Goal: Task Accomplishment & Management: Complete application form

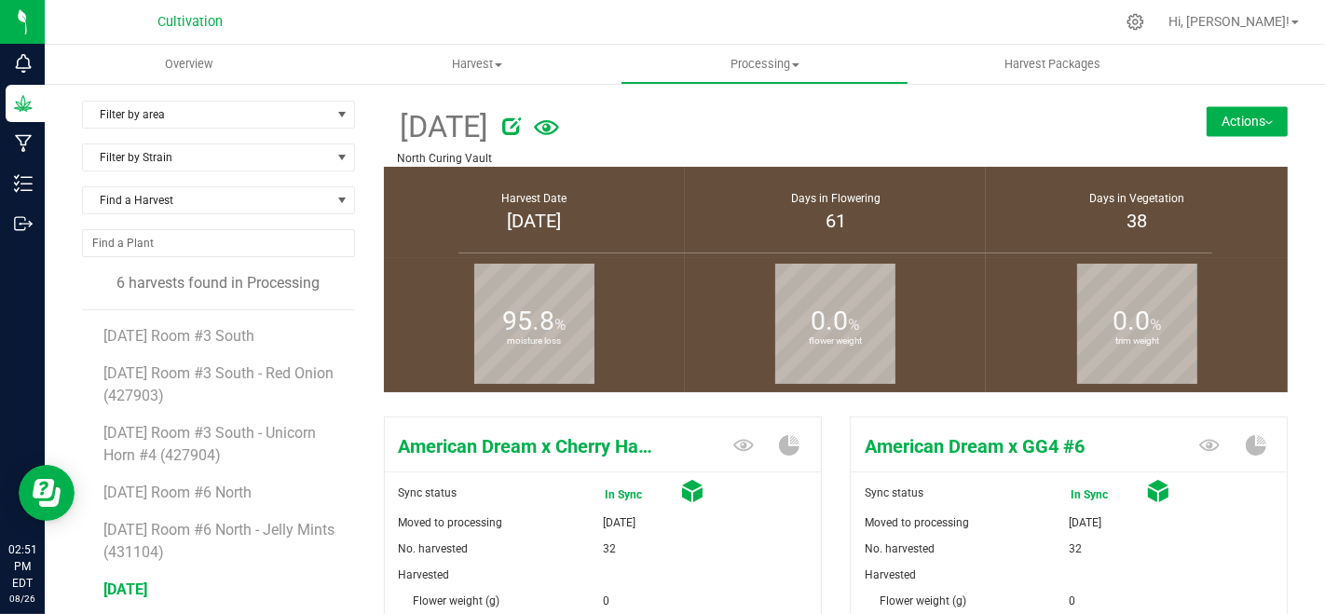
click at [1218, 126] on button "Actions" at bounding box center [1246, 121] width 81 height 30
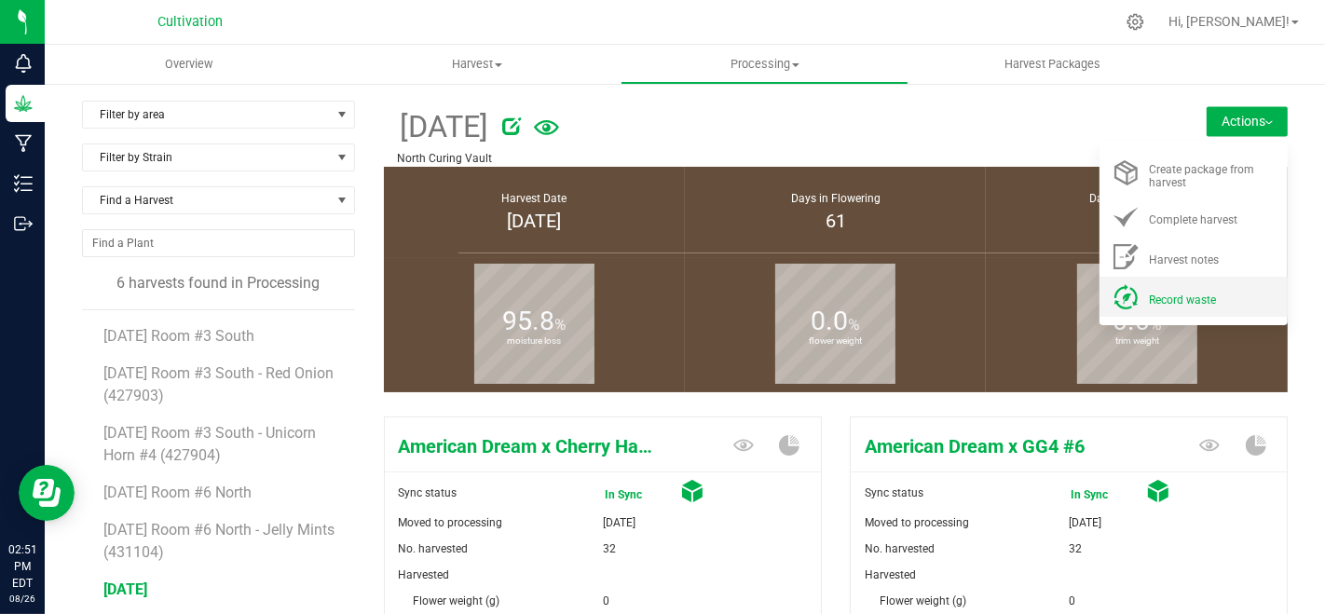
click at [1186, 294] on span "Record waste" at bounding box center [1182, 299] width 67 height 13
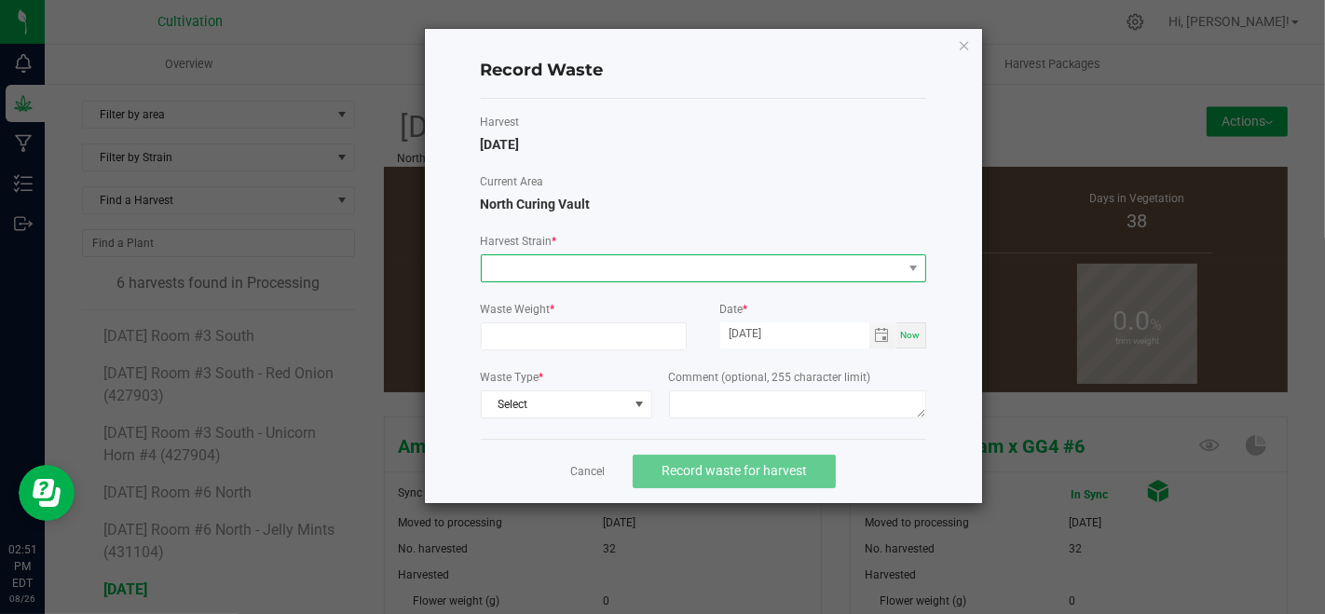
click at [665, 273] on span at bounding box center [692, 268] width 420 height 26
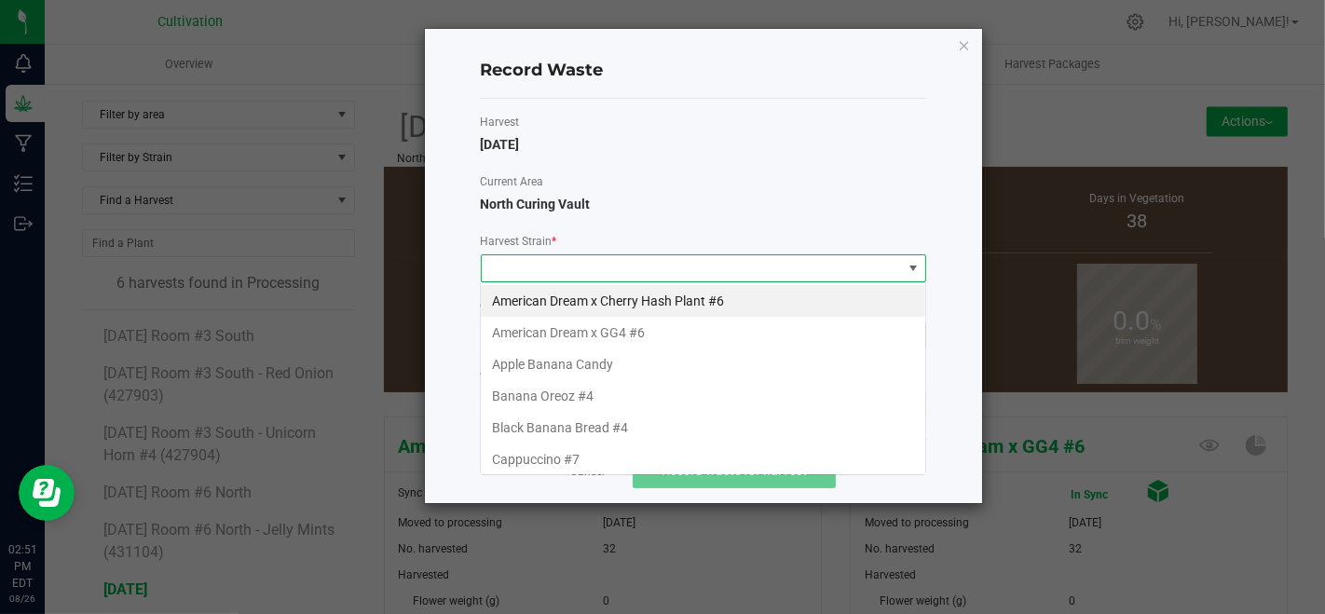
scroll to position [27, 445]
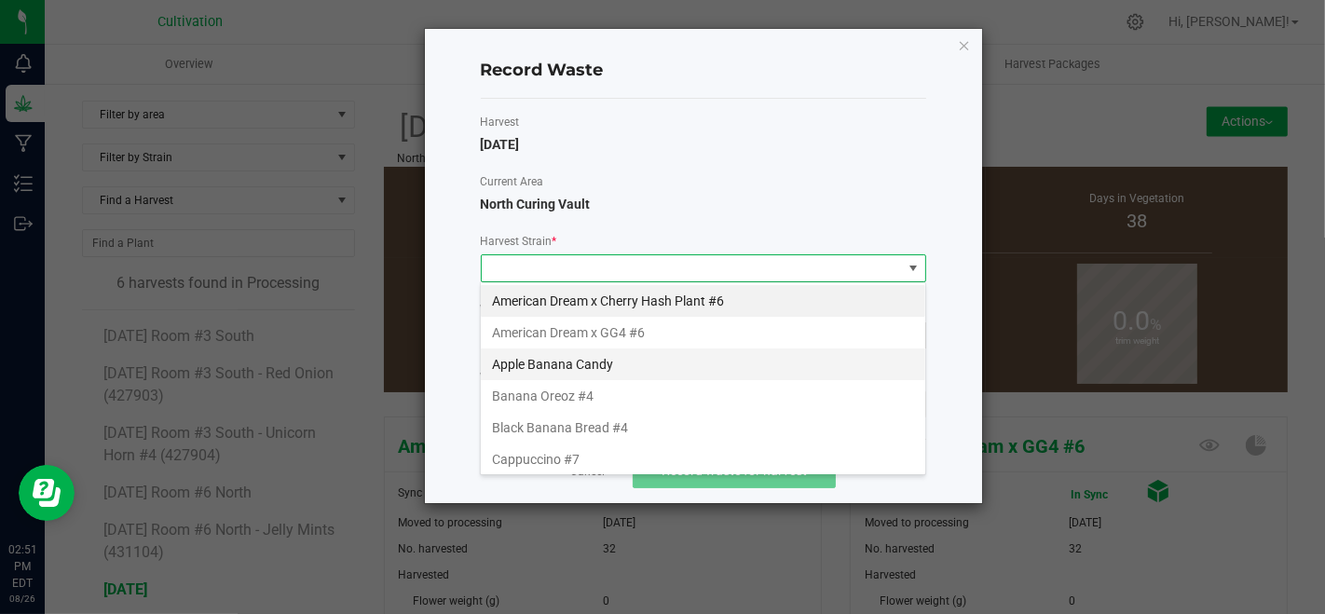
click at [629, 361] on li "Apple Banana Candy" at bounding box center [703, 364] width 444 height 32
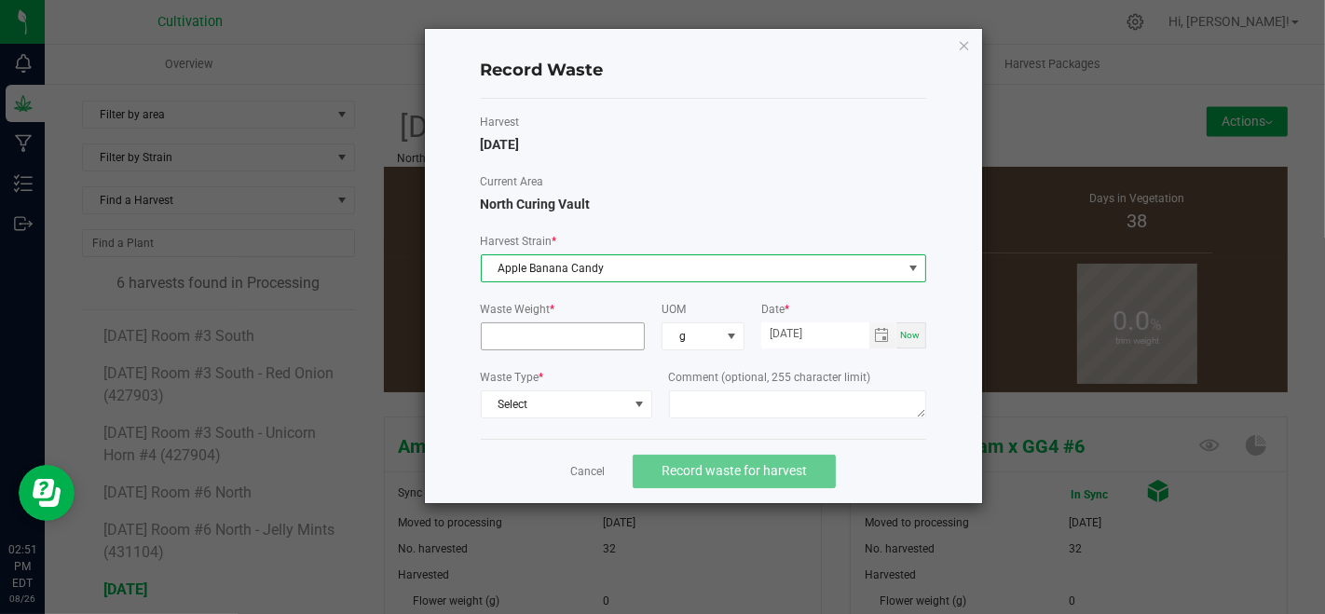
click at [621, 345] on input at bounding box center [563, 336] width 163 height 26
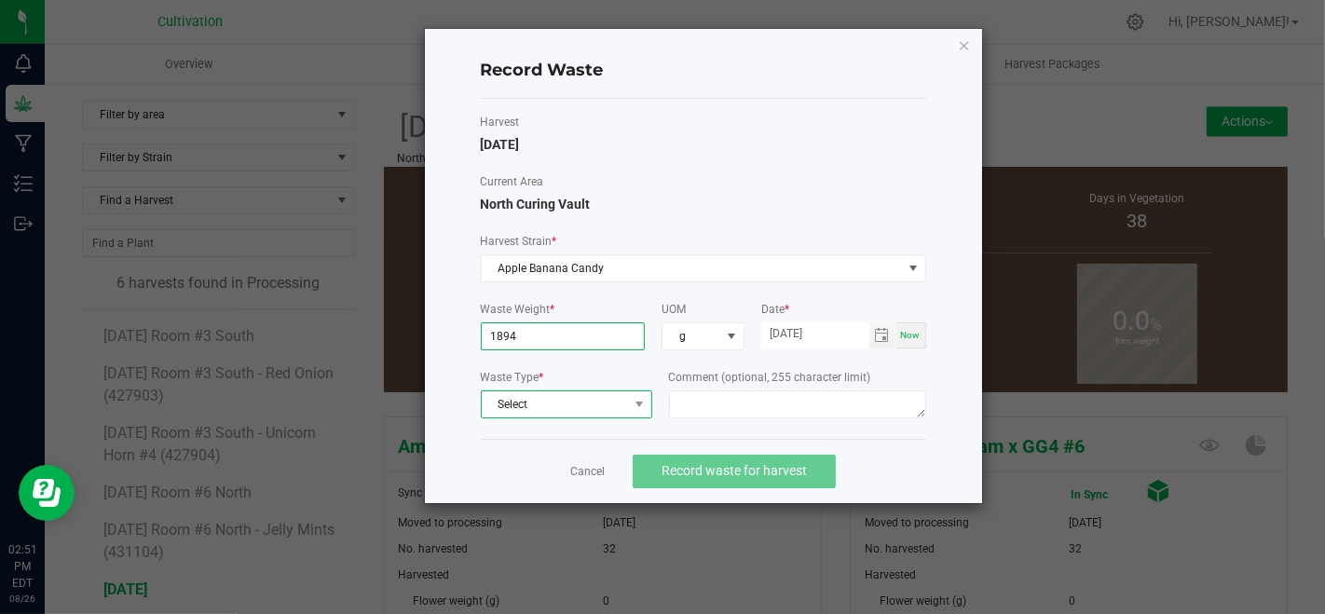
type input "1894.0000 g"
click at [621, 409] on span "Select" at bounding box center [555, 404] width 146 height 26
click at [622, 427] on li "Plant Material" at bounding box center [566, 433] width 170 height 26
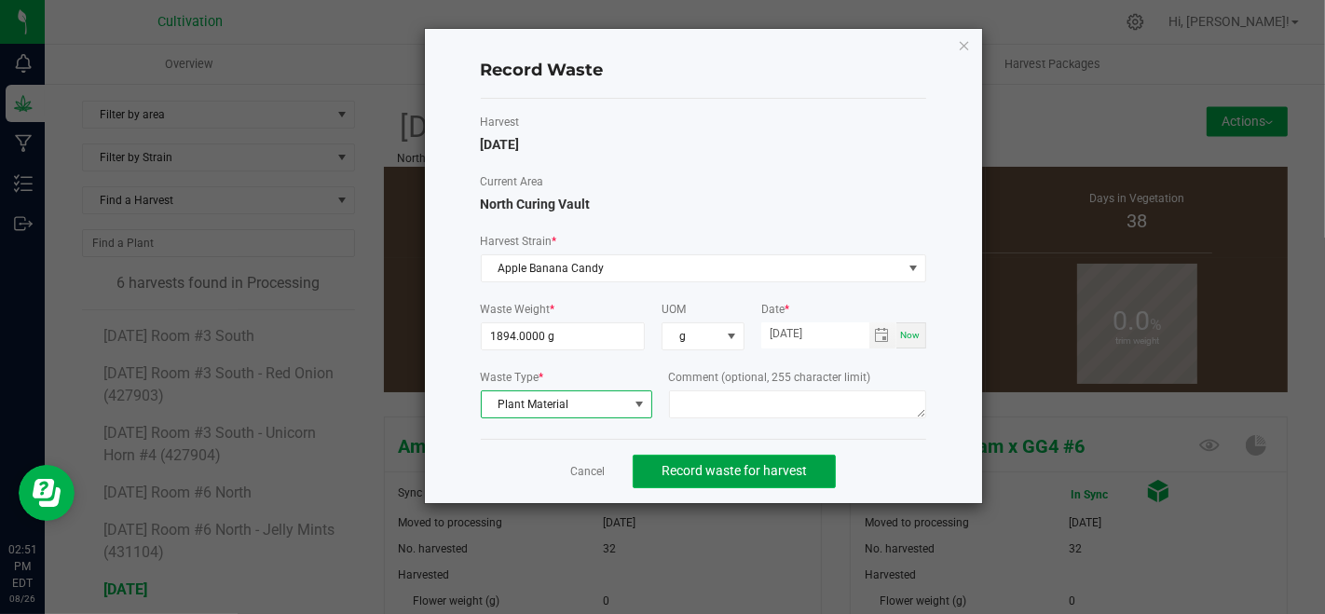
click at [646, 455] on button "Record waste for harvest" at bounding box center [733, 472] width 203 height 34
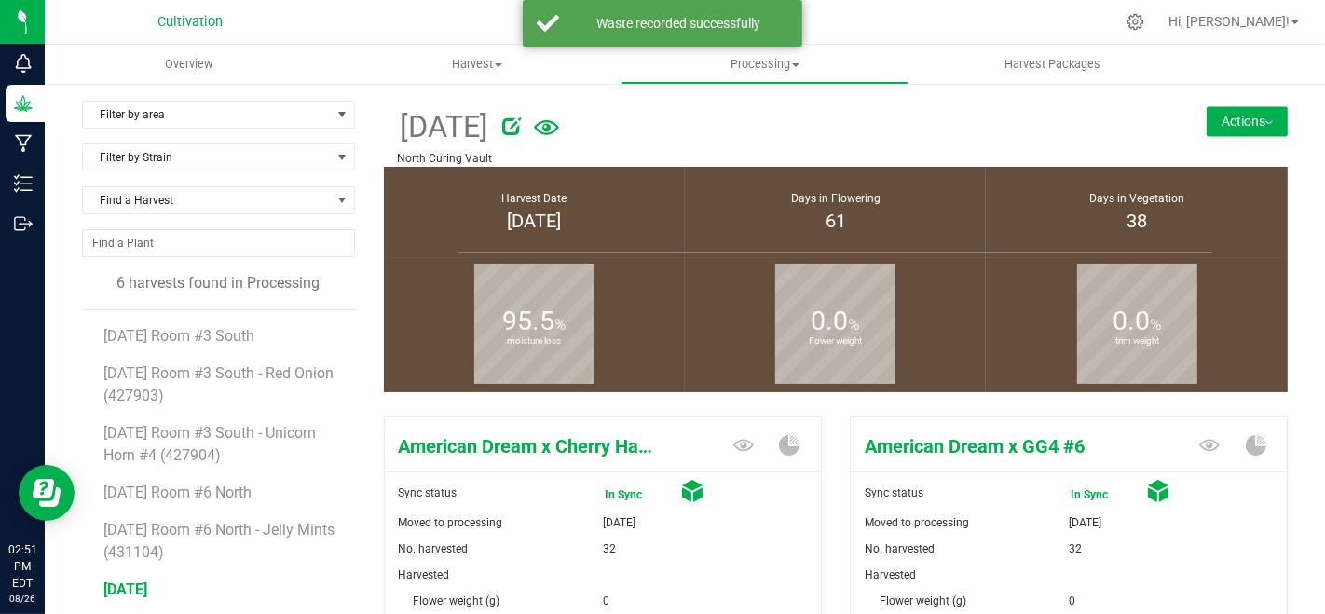
click at [1223, 107] on button "Actions" at bounding box center [1246, 121] width 81 height 30
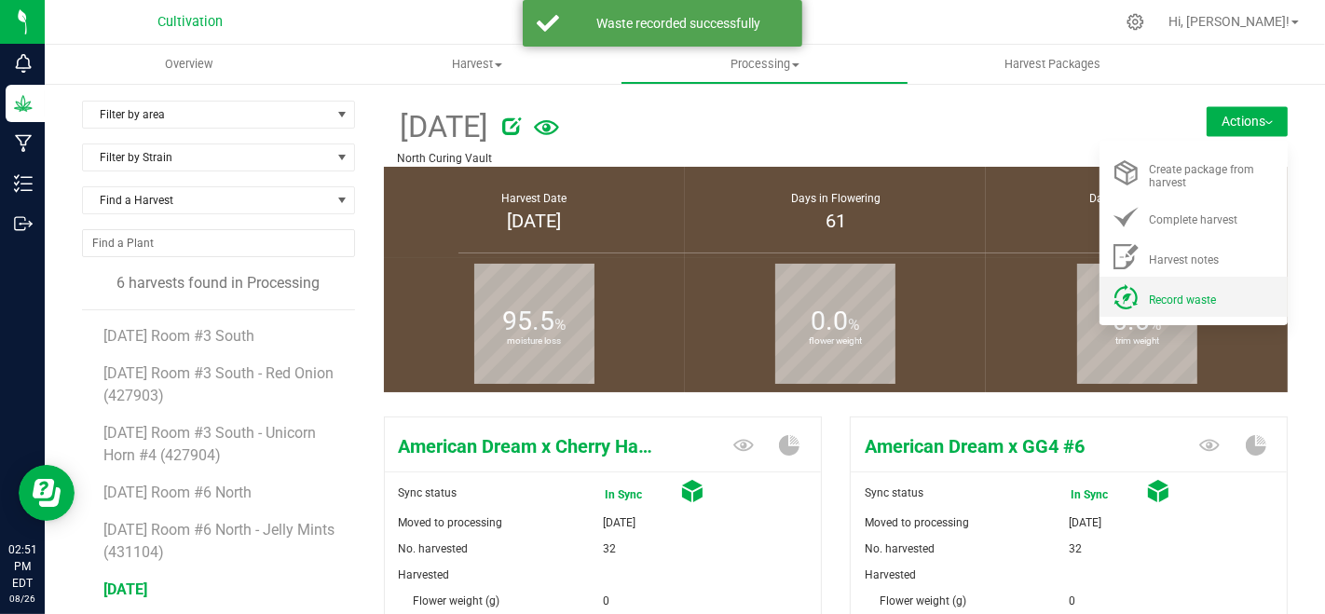
click at [1167, 309] on li "Record waste" at bounding box center [1193, 297] width 188 height 40
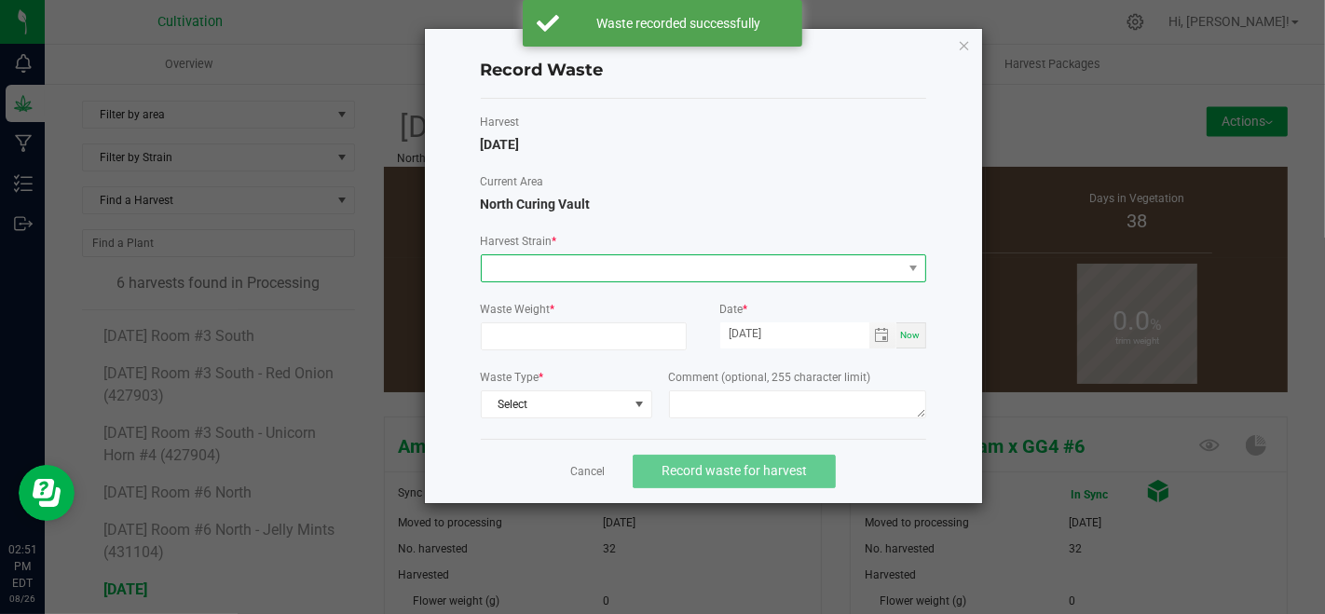
click at [721, 261] on span at bounding box center [692, 268] width 420 height 26
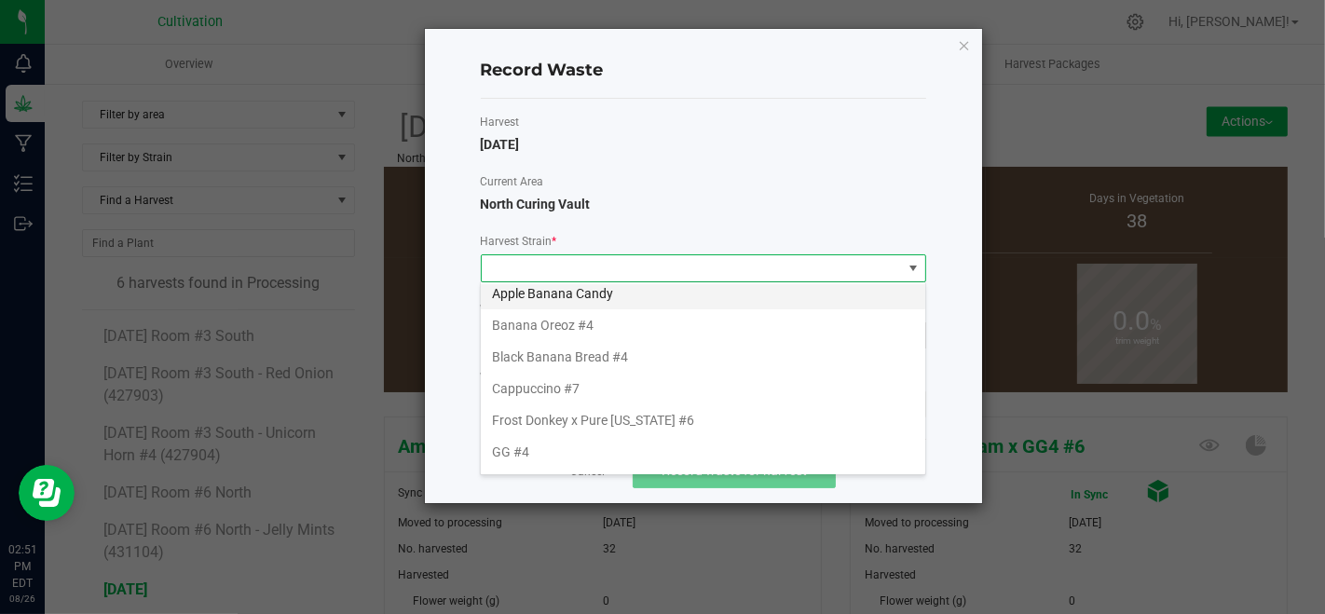
scroll to position [103, 0]
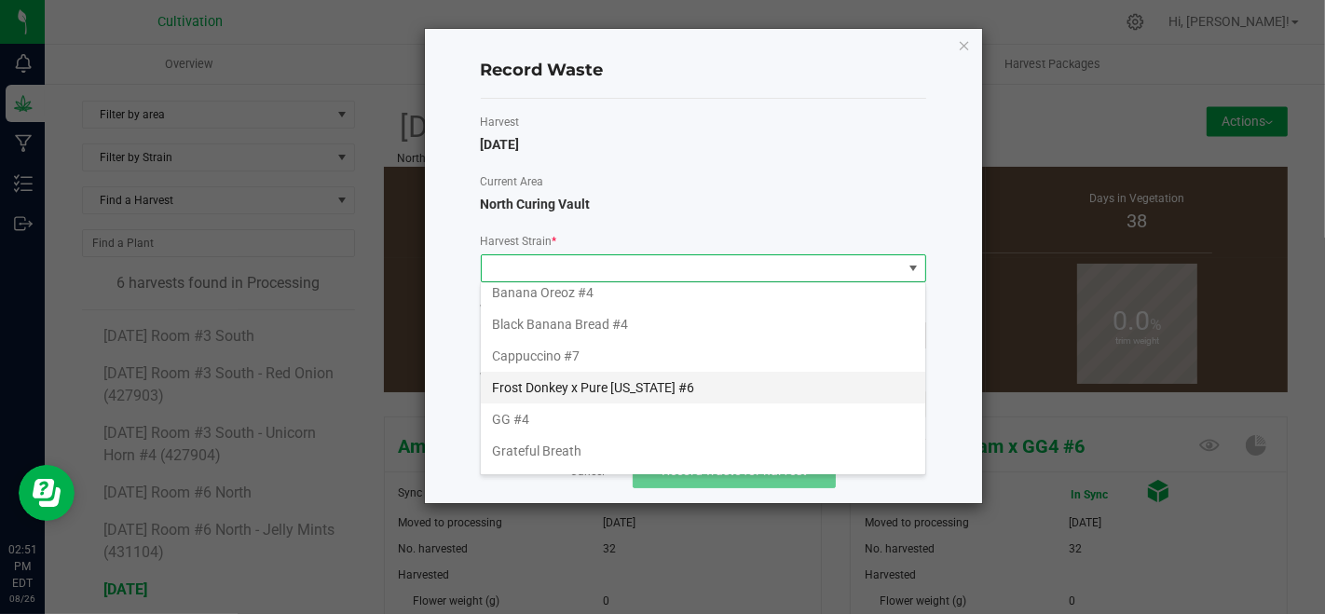
click at [567, 378] on li "Frost Donkey x Pure [US_STATE] #6" at bounding box center [703, 388] width 444 height 32
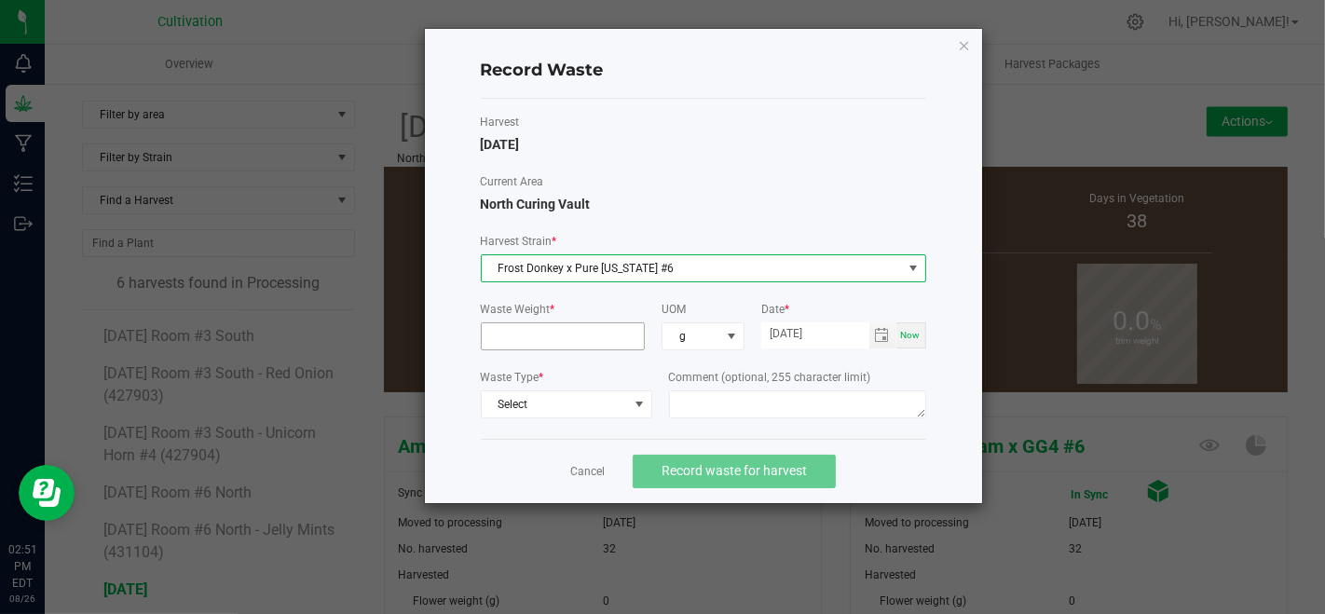
click at [572, 333] on input at bounding box center [563, 336] width 163 height 26
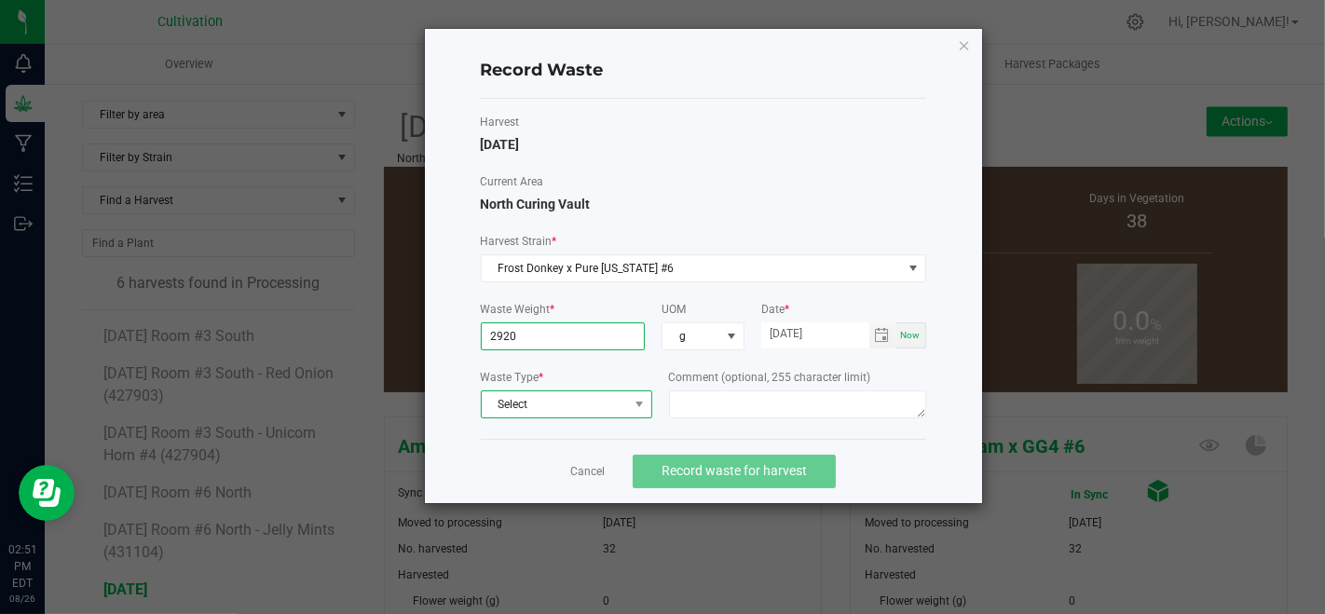
type input "2920.0000 g"
click at [604, 395] on span "Select" at bounding box center [555, 404] width 146 height 26
click at [605, 436] on li "Plant Material" at bounding box center [566, 433] width 170 height 26
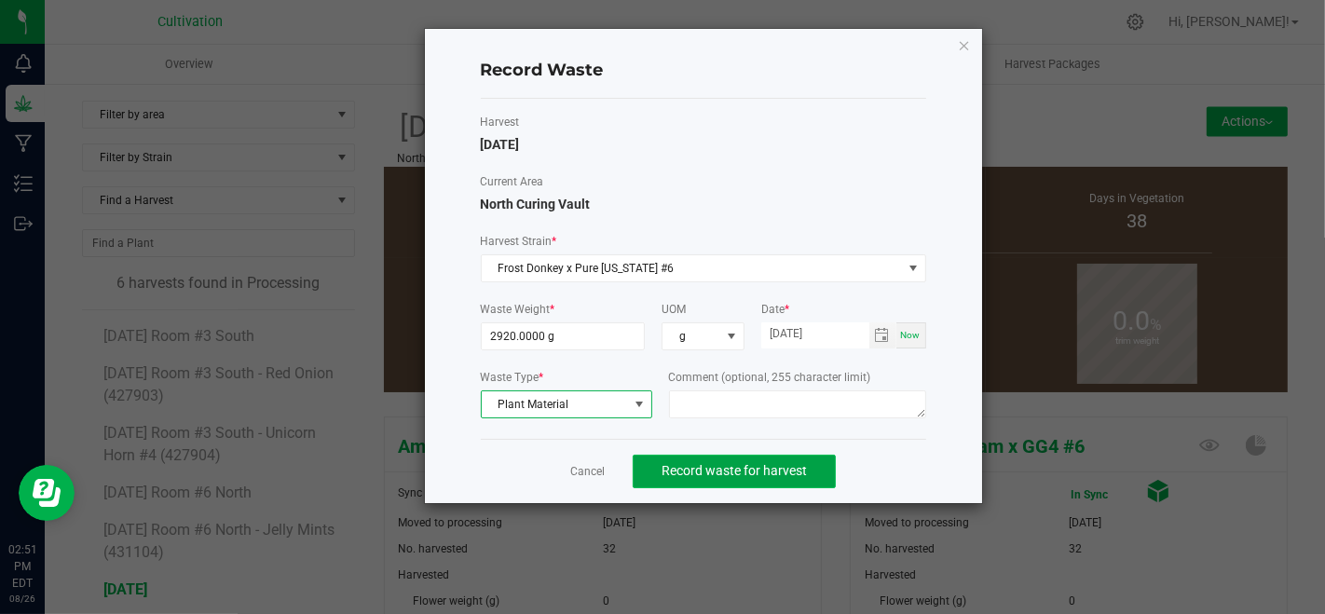
click at [668, 477] on button "Record waste for harvest" at bounding box center [733, 472] width 203 height 34
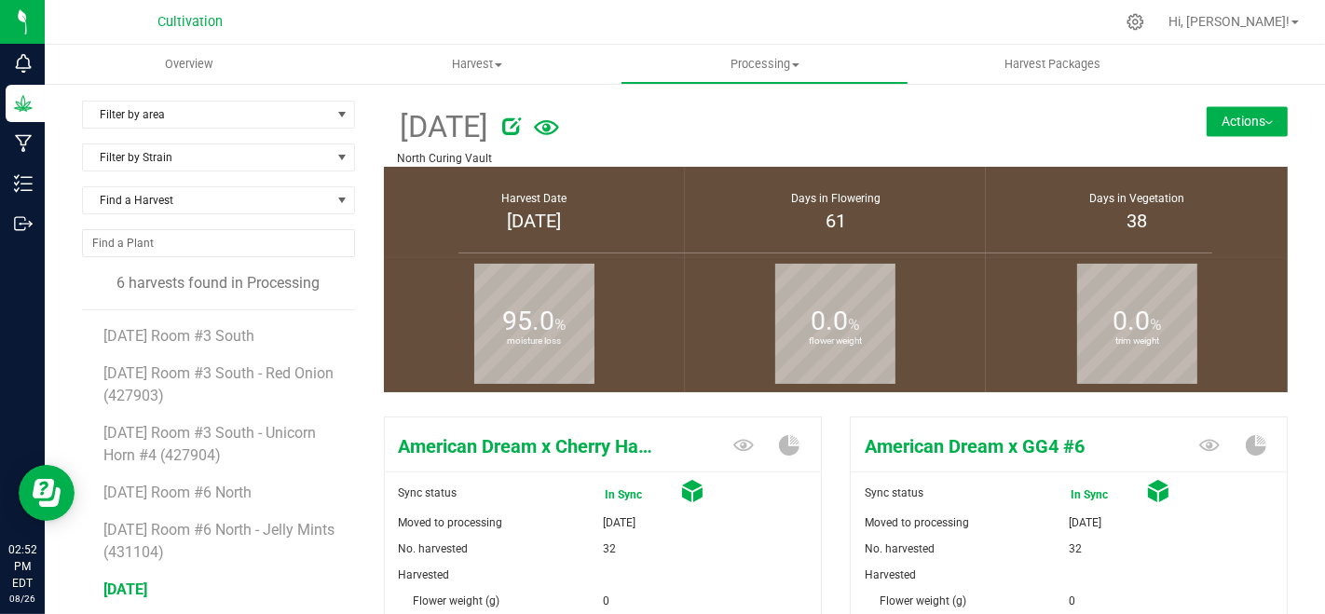
click at [1206, 132] on button "Actions" at bounding box center [1246, 121] width 81 height 30
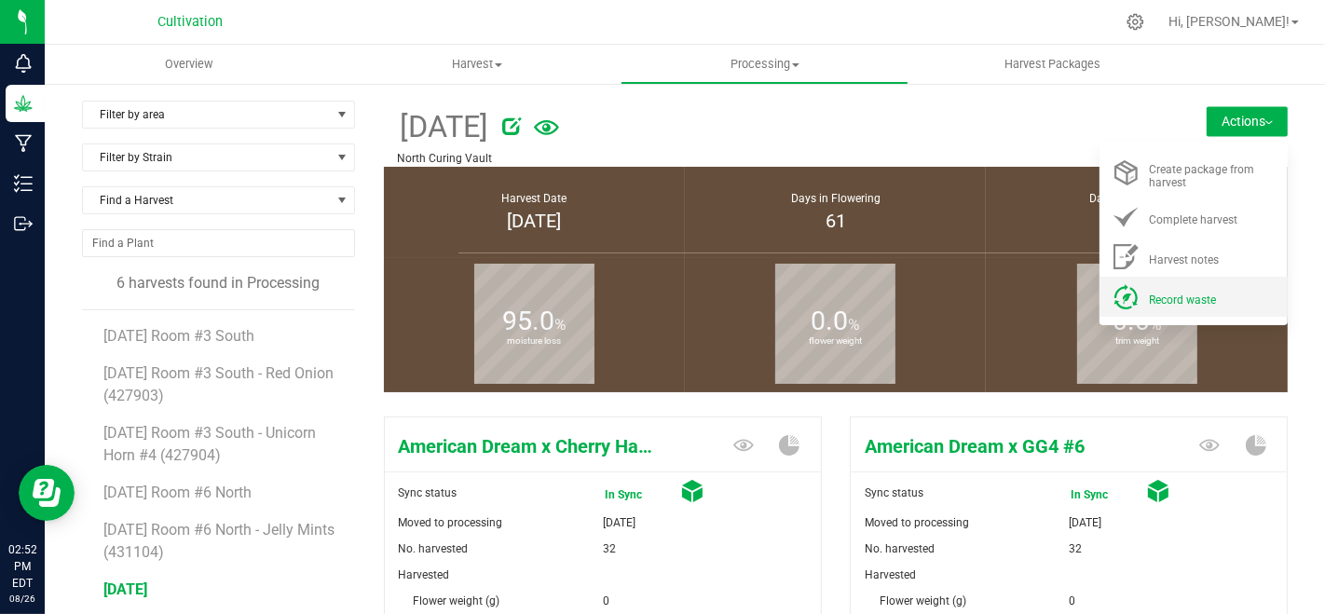
click at [1154, 296] on span "Record waste" at bounding box center [1182, 299] width 67 height 13
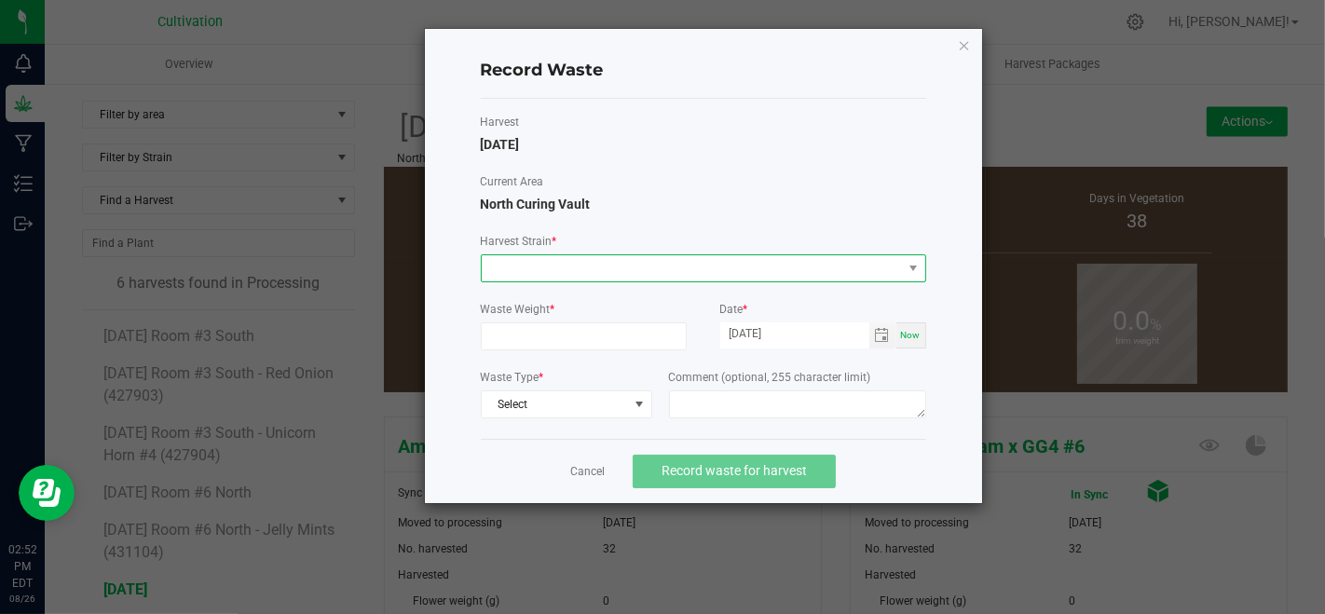
click at [737, 270] on span at bounding box center [692, 268] width 420 height 26
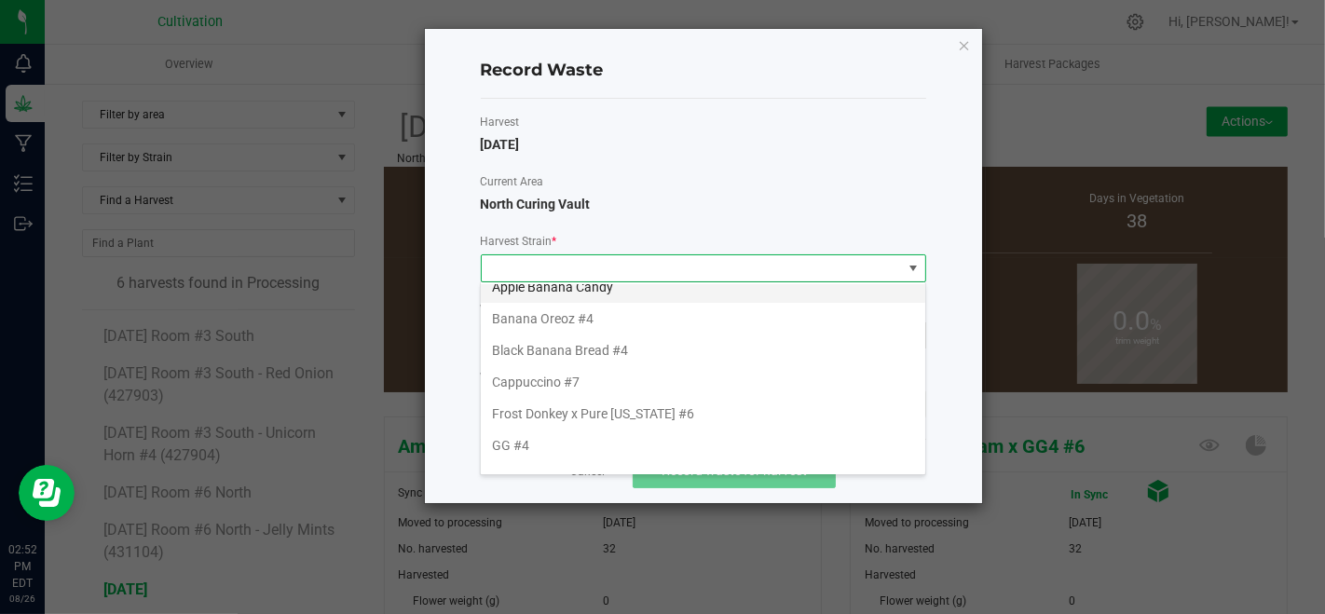
scroll to position [207, 0]
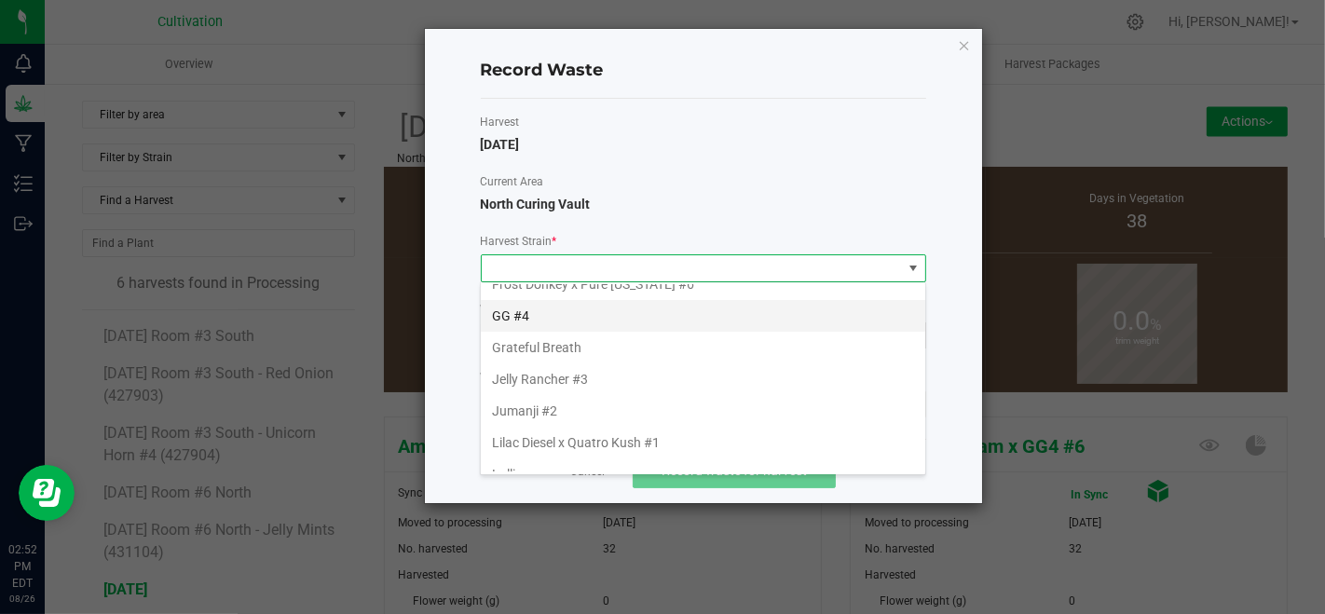
click at [576, 300] on li "GG #4" at bounding box center [703, 316] width 444 height 32
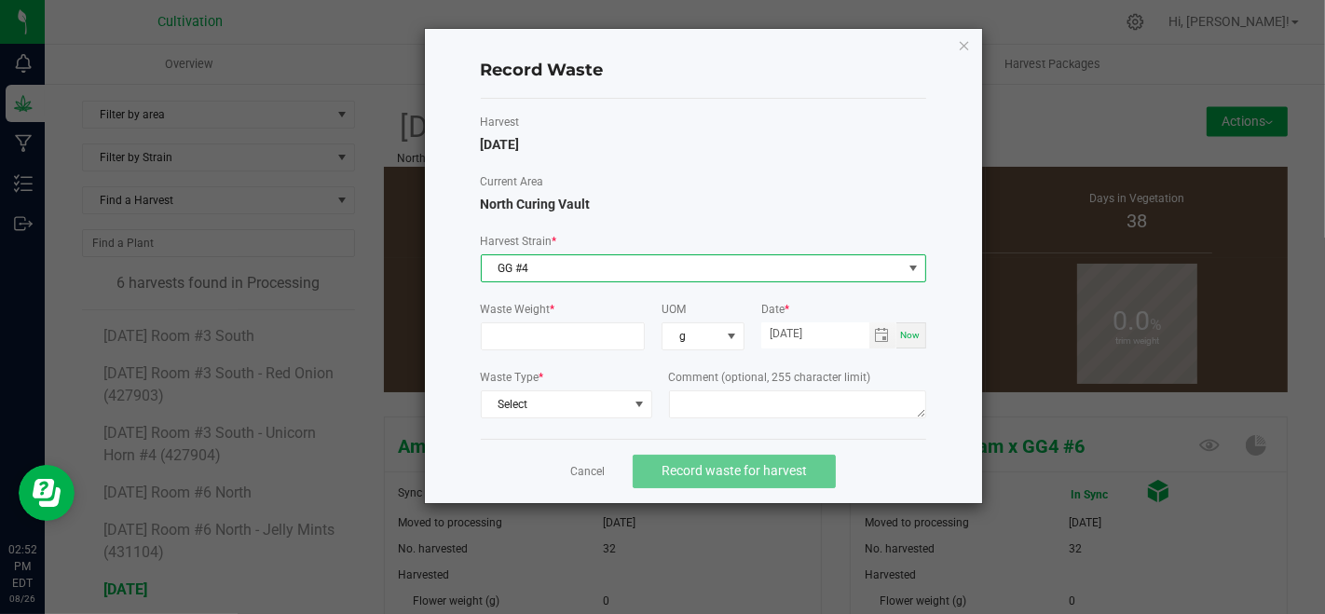
click at [579, 319] on div "Waste Weight *" at bounding box center [563, 325] width 165 height 49
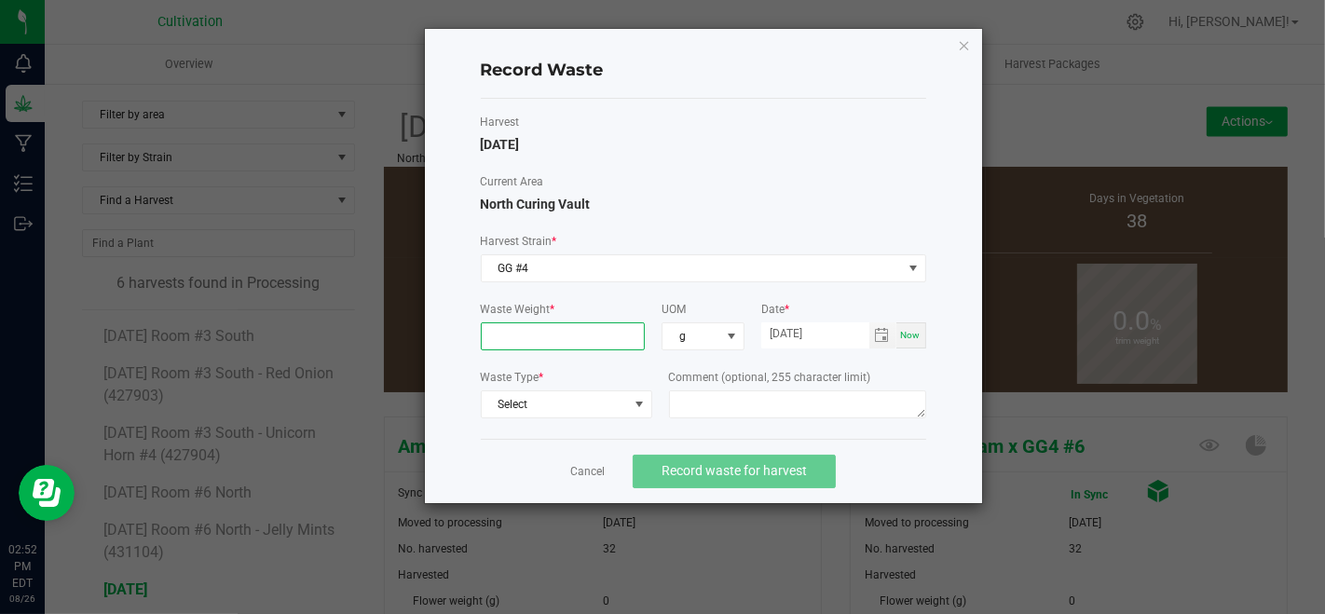
click at [579, 333] on input at bounding box center [563, 336] width 163 height 26
type input "1611.0000 g"
click at [611, 395] on span "Select" at bounding box center [555, 404] width 146 height 26
drag, startPoint x: 614, startPoint y: 422, endPoint x: 641, endPoint y: 467, distance: 52.2
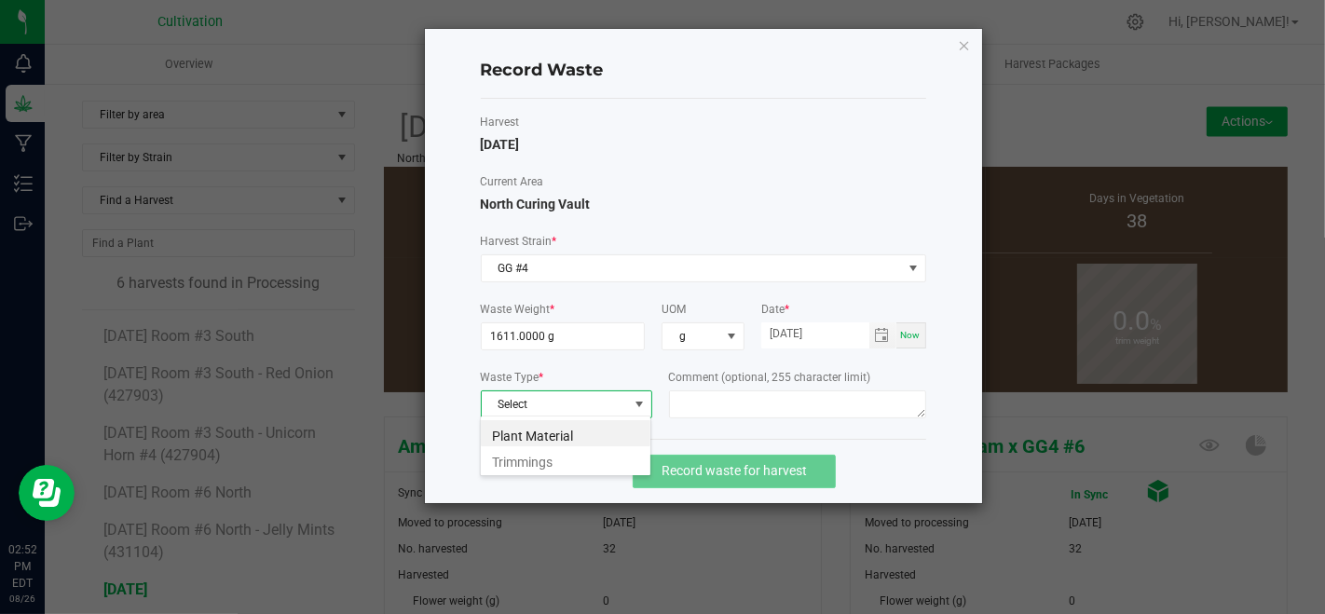
click at [617, 429] on li "Plant Material" at bounding box center [566, 433] width 170 height 26
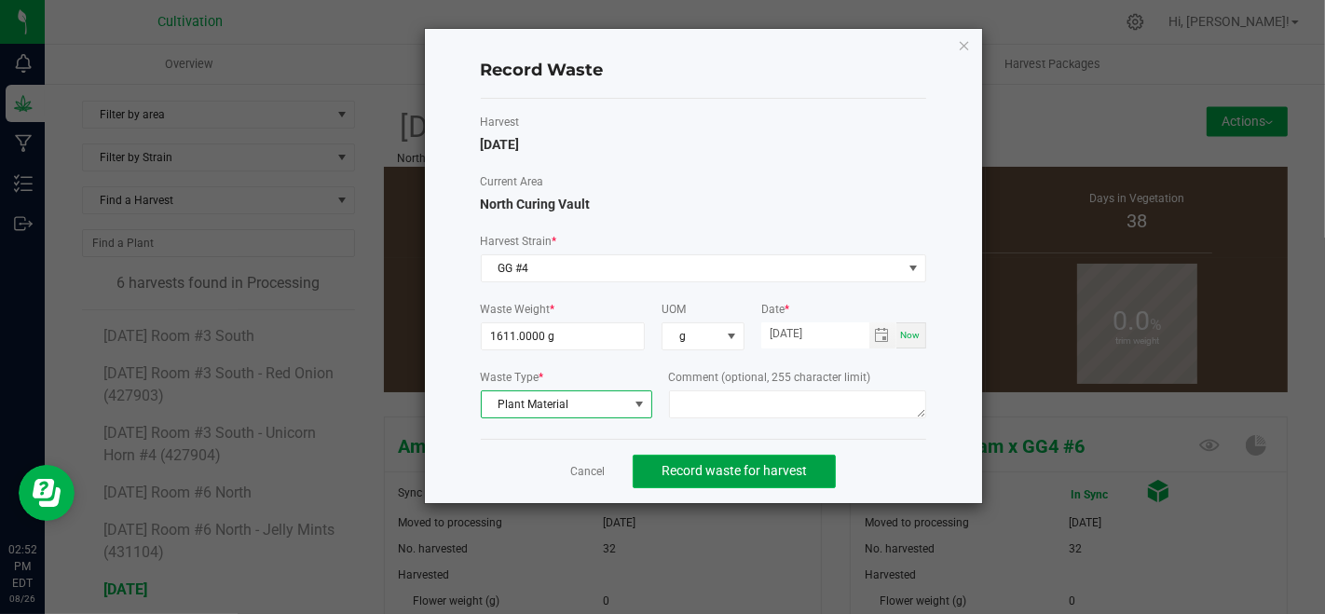
click at [655, 469] on button "Record waste for harvest" at bounding box center [733, 472] width 203 height 34
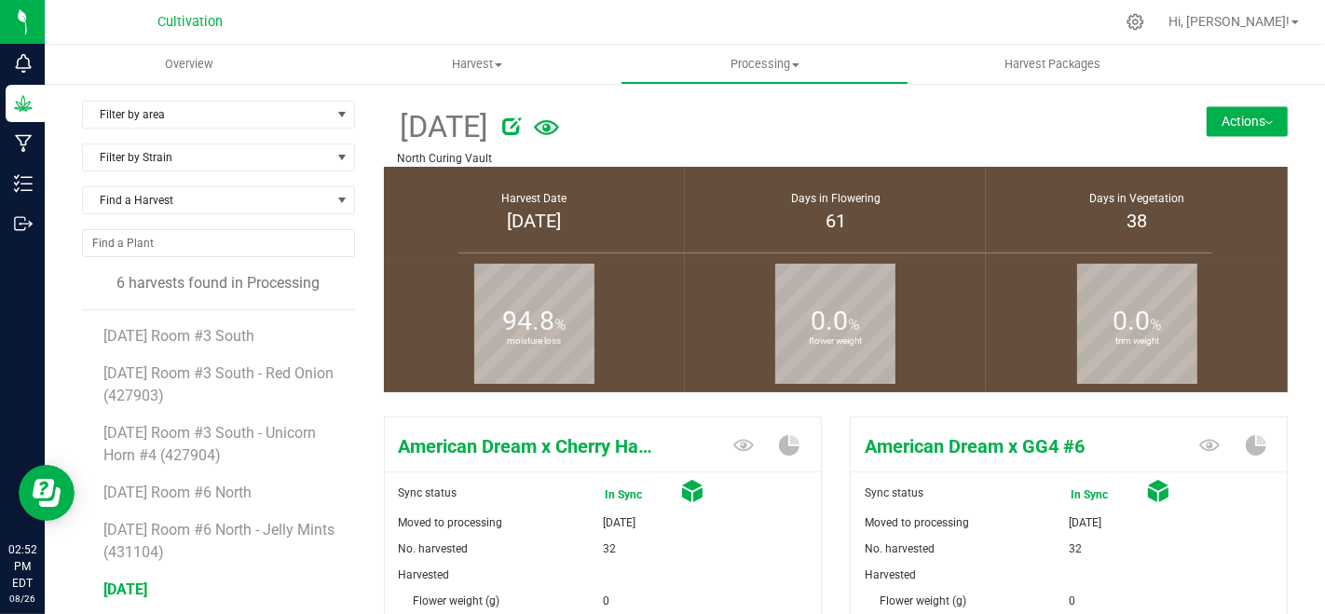
click at [1229, 130] on button "Actions" at bounding box center [1246, 121] width 81 height 30
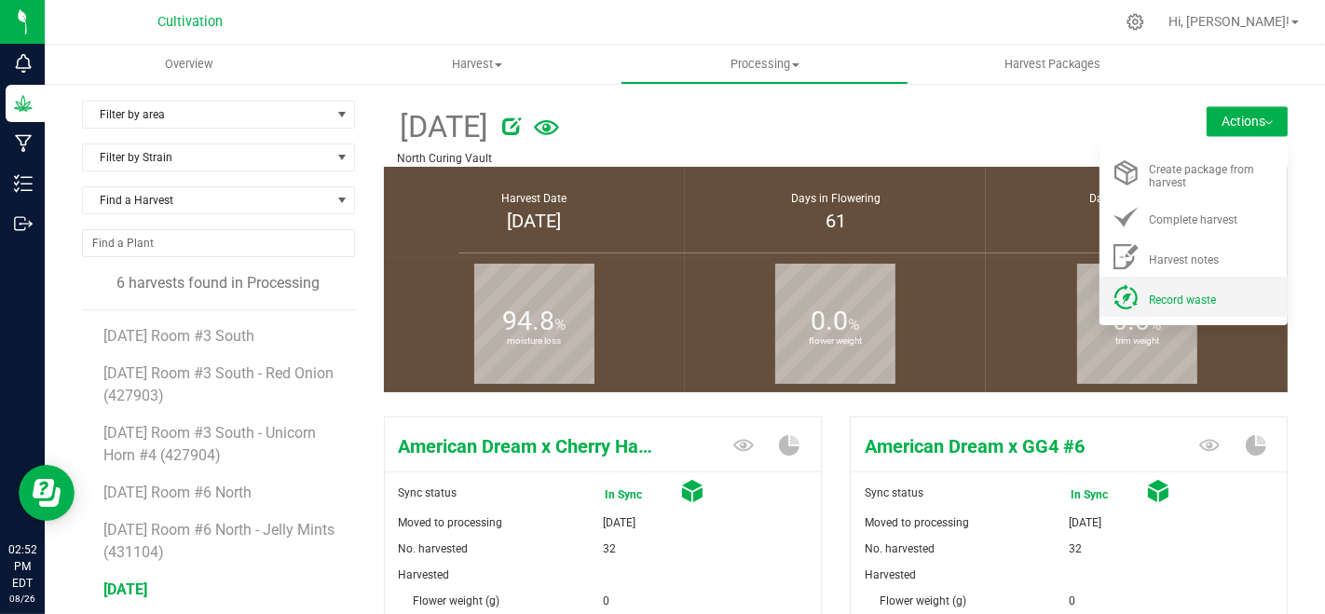
click at [1194, 293] on span "Record waste" at bounding box center [1182, 299] width 67 height 13
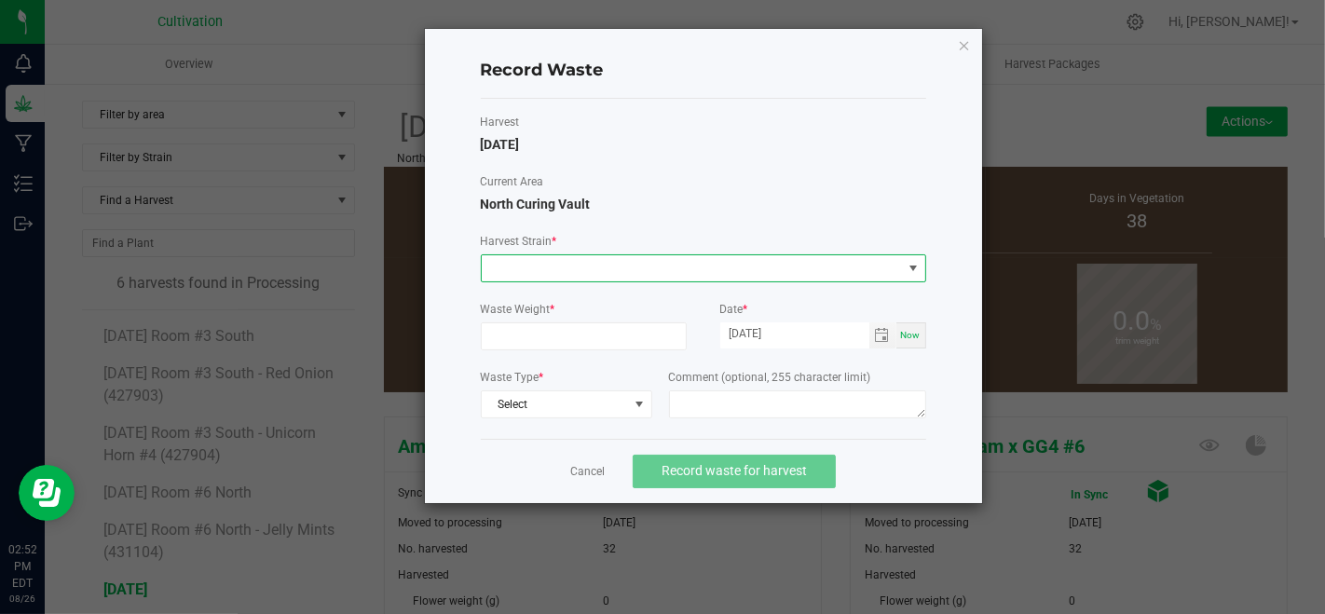
click at [774, 271] on span at bounding box center [692, 268] width 420 height 26
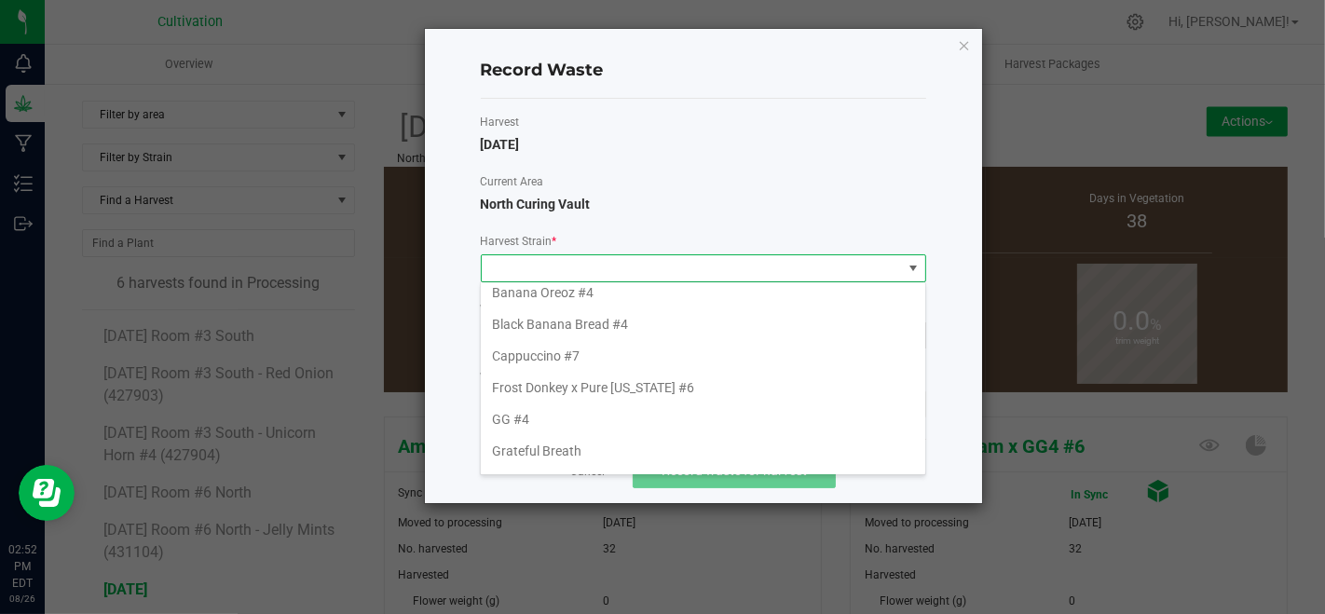
scroll to position [207, 0]
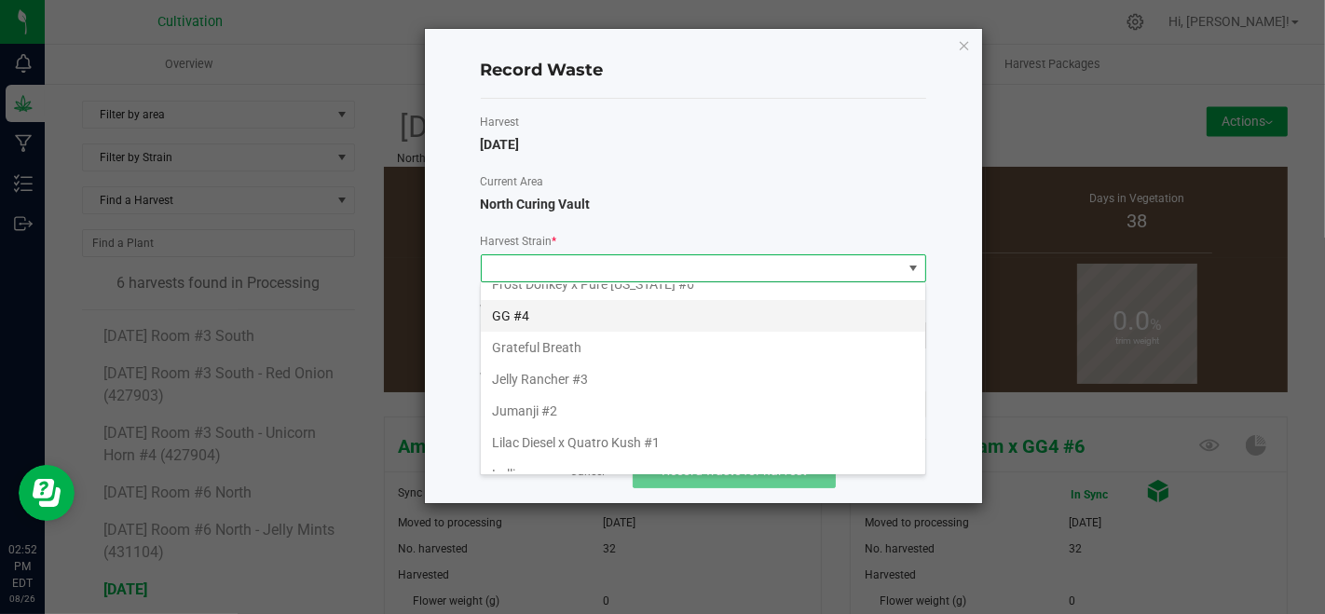
click at [548, 325] on li "GG #4" at bounding box center [703, 316] width 444 height 32
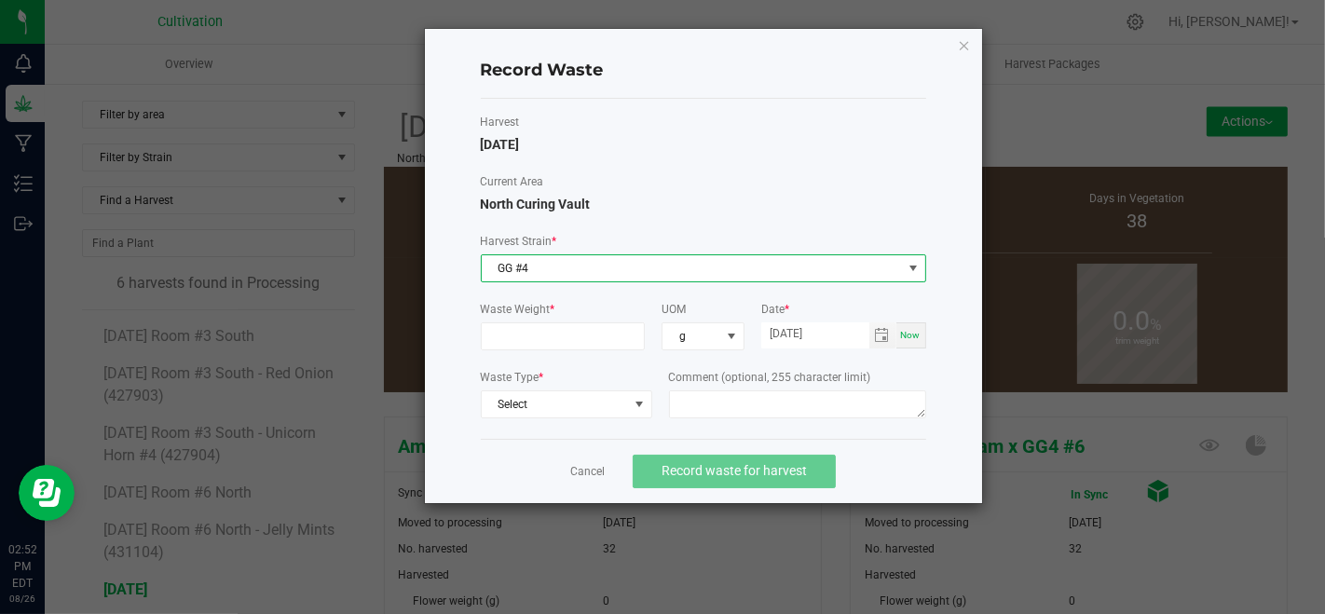
click at [544, 279] on span "GG #4" at bounding box center [692, 268] width 420 height 26
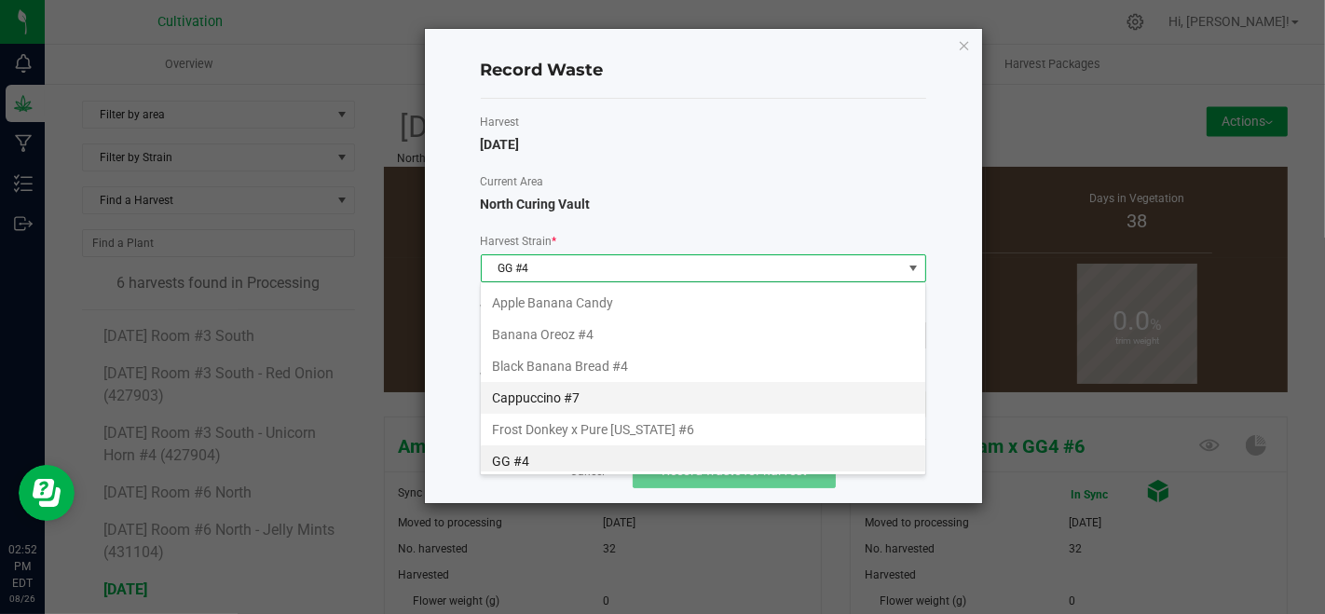
scroll to position [165, 0]
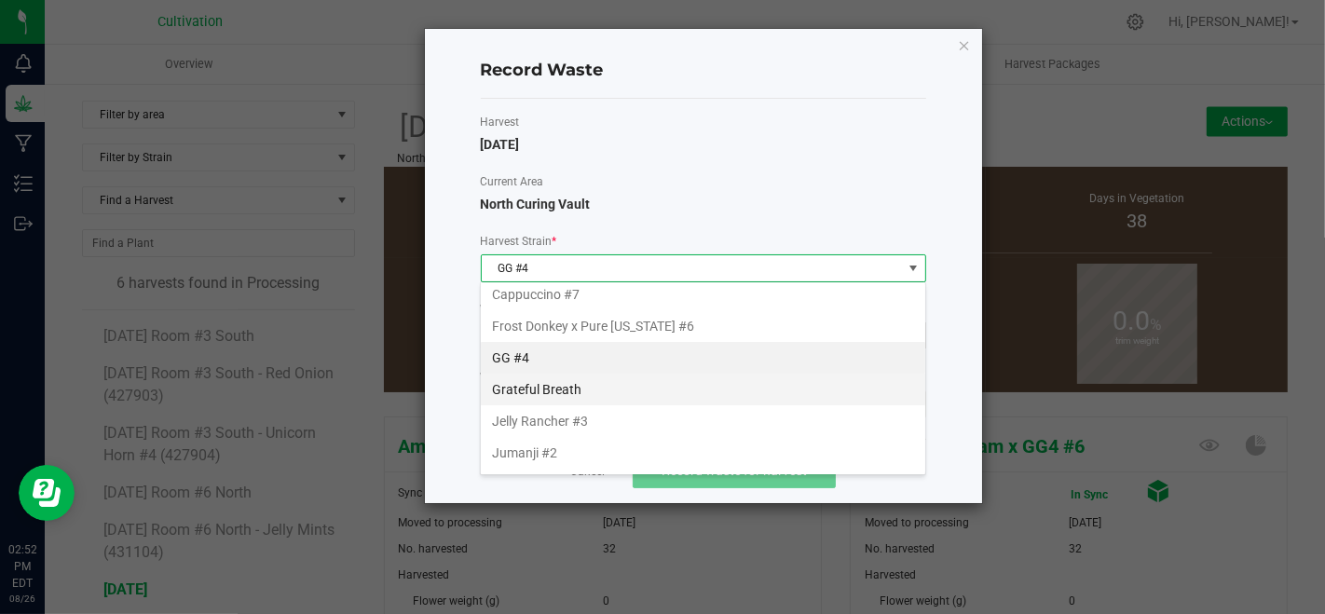
click at [545, 374] on li "Grateful Breath" at bounding box center [703, 390] width 444 height 32
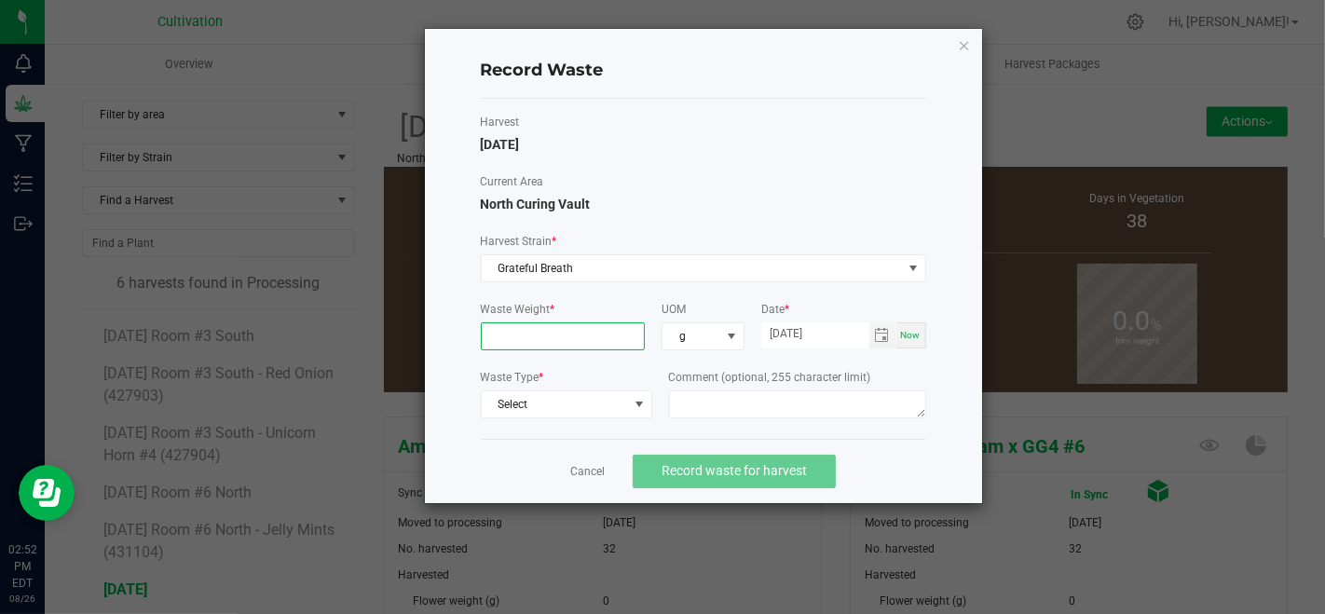
click at [561, 339] on input at bounding box center [563, 336] width 163 height 26
type input "1733.0000 g"
click at [599, 402] on span "Select" at bounding box center [555, 404] width 146 height 26
click at [614, 427] on li "Plant Material" at bounding box center [566, 433] width 170 height 26
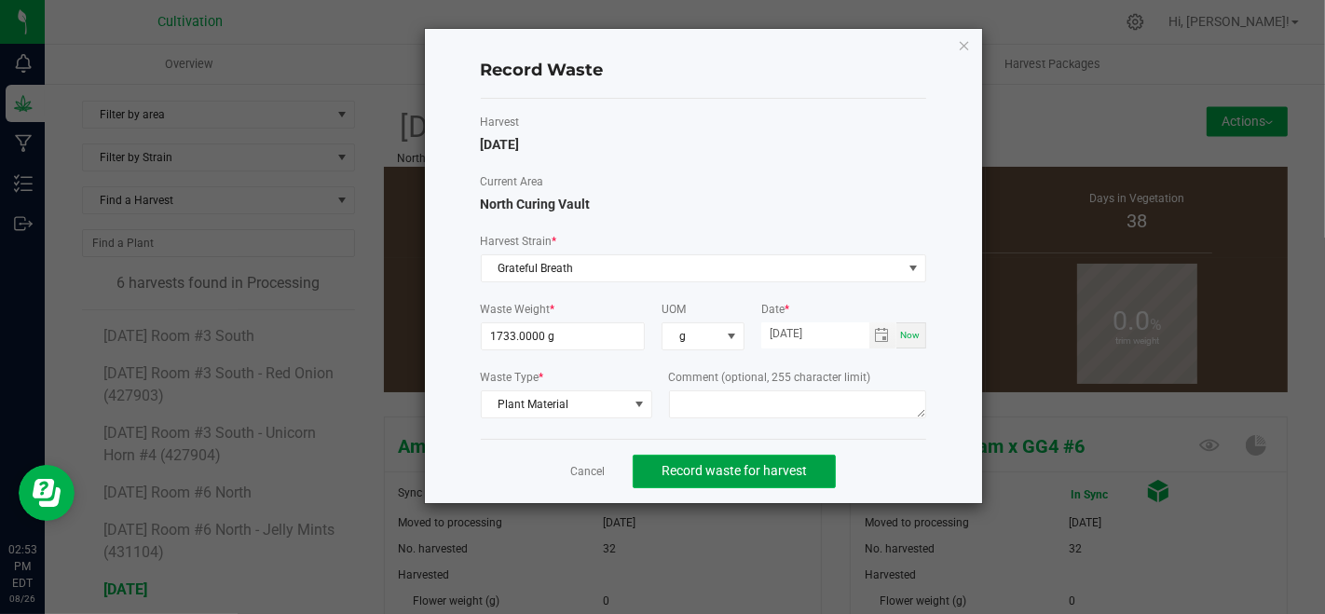
click at [687, 455] on button "Record waste for harvest" at bounding box center [733, 472] width 203 height 34
